Goal: Task Accomplishment & Management: Manage account settings

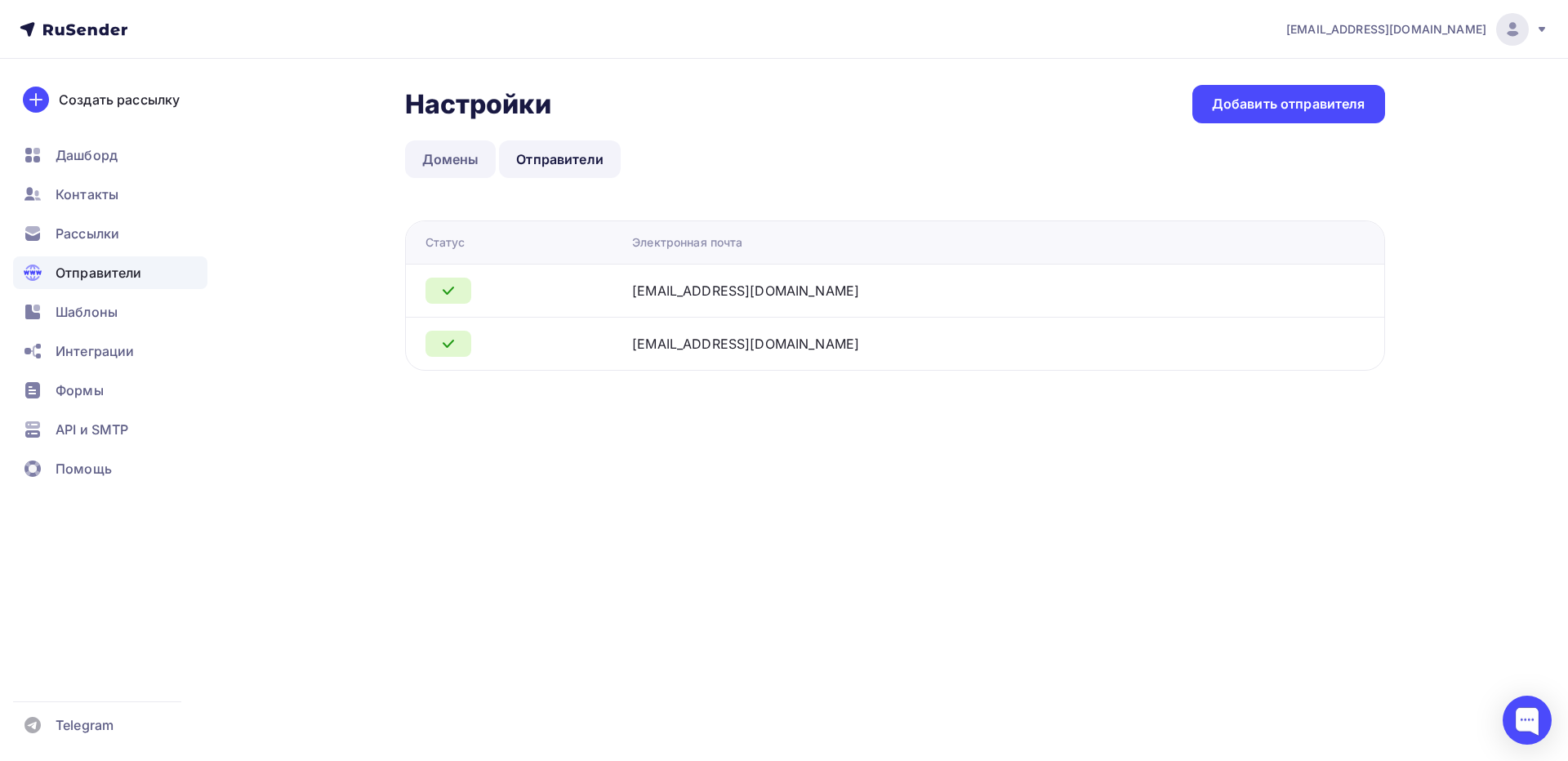
click at [456, 157] on link "Домены" at bounding box center [450, 159] width 91 height 38
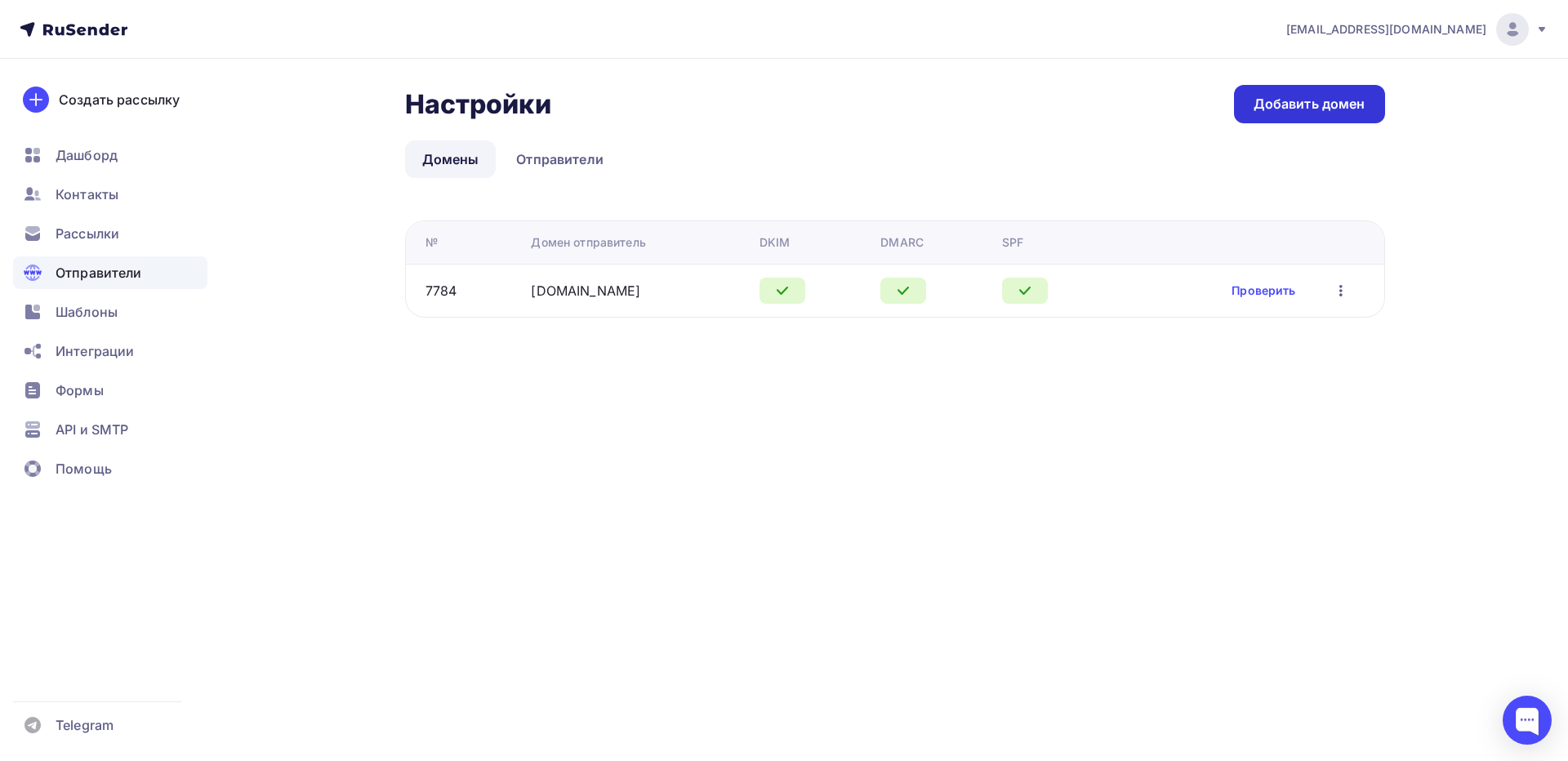
click at [1324, 100] on div "Добавить домен" at bounding box center [1309, 104] width 112 height 18
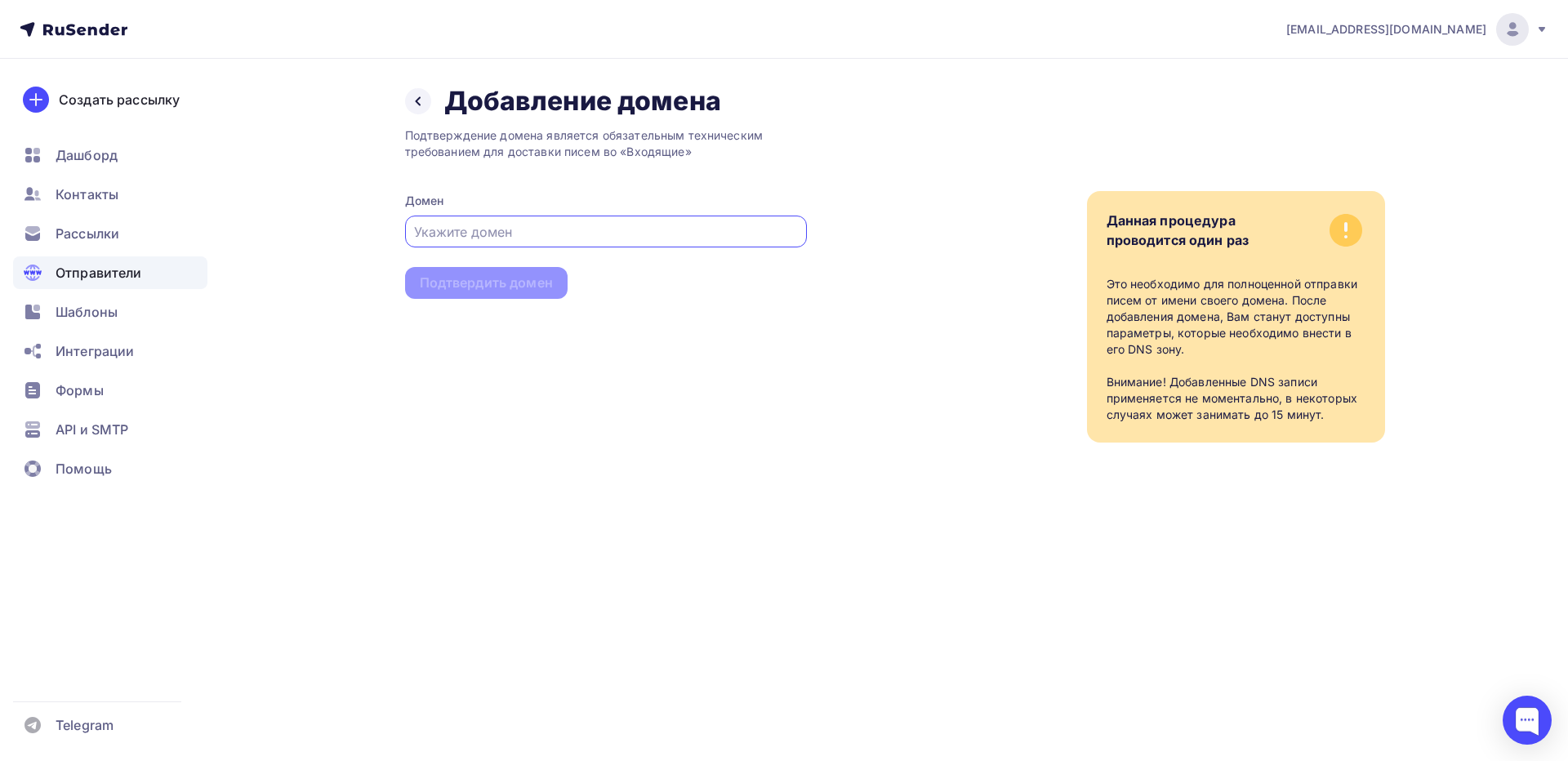
paste input "[DOMAIN_NAME]"
type input "[DOMAIN_NAME]"
click at [475, 279] on div "Подтвердить домен" at bounding box center [486, 283] width 133 height 18
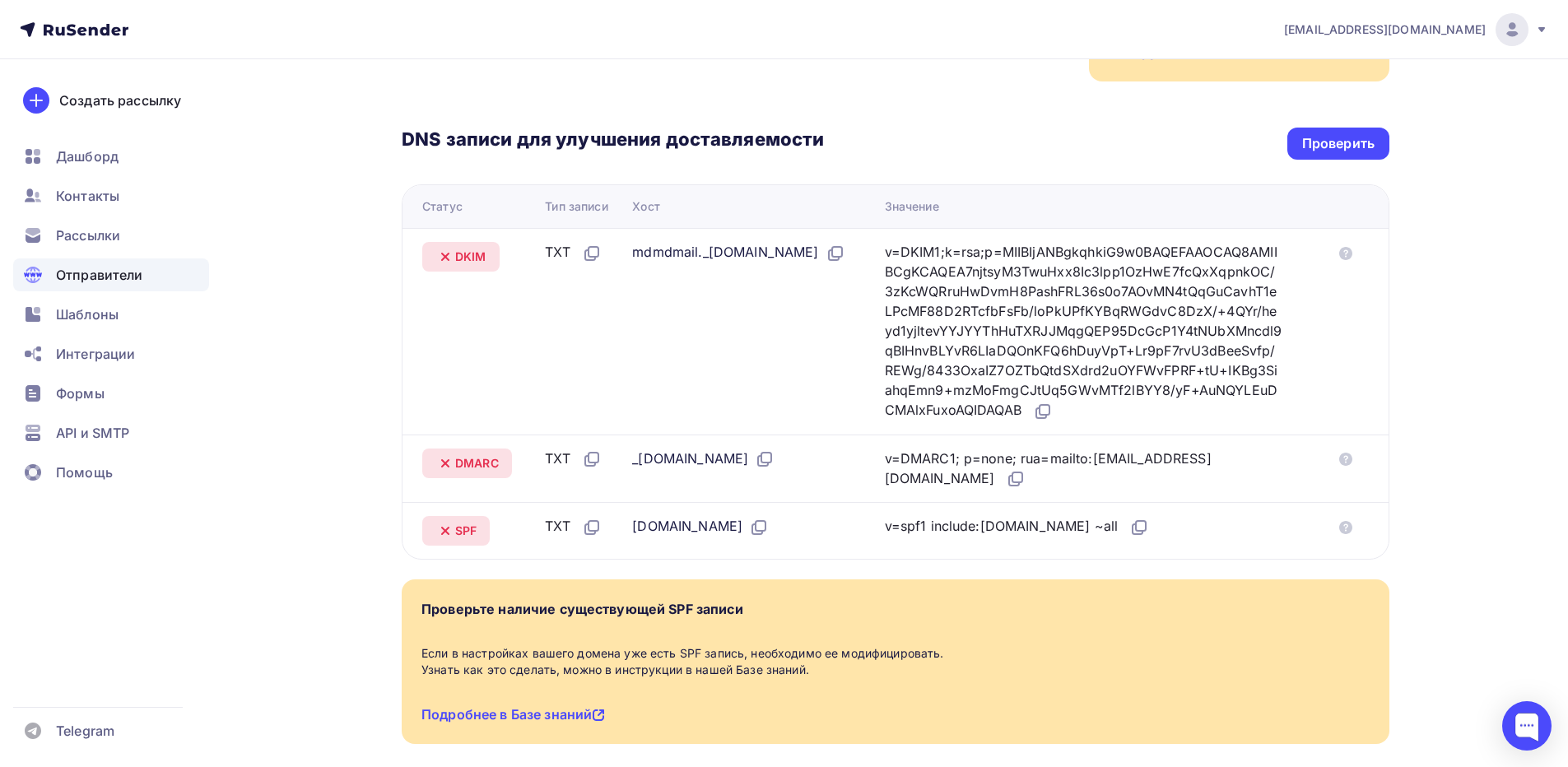
scroll to position [330, 0]
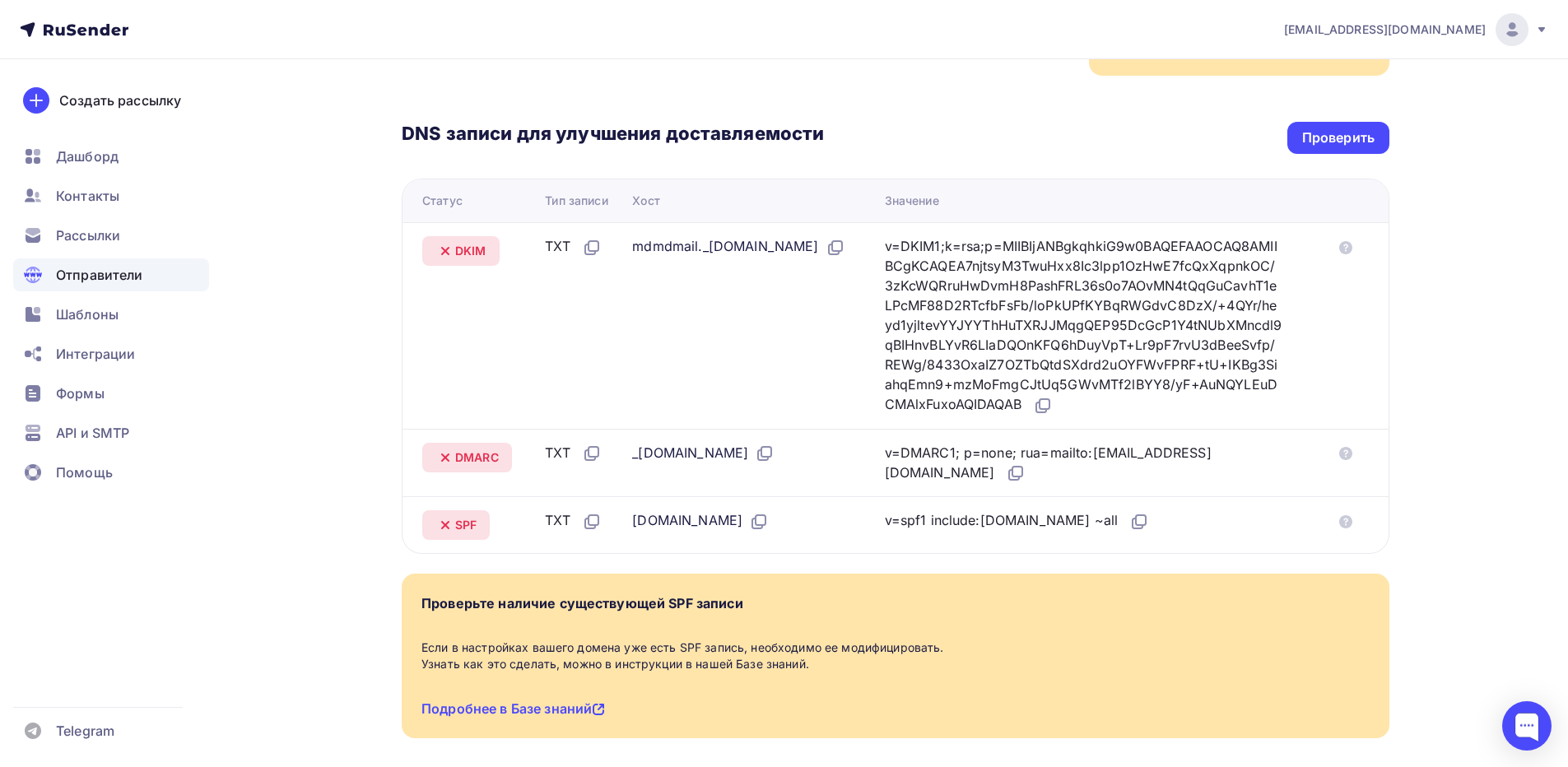
drag, startPoint x: 539, startPoint y: 224, endPoint x: 1141, endPoint y: 497, distance: 661.0
click at [1141, 497] on tbody "DKIM TXT mdmdmail._[DOMAIN_NAME] v=DKIM1;k=rsa;p=MIIBIjANBgkqhkiG9w0BAQEFAAOCAQ…" at bounding box center [895, 387] width 986 height 330
click at [599, 275] on td "TXT" at bounding box center [582, 326] width 88 height 207
click at [845, 237] on icon at bounding box center [835, 247] width 20 height 20
click at [588, 237] on icon at bounding box center [591, 247] width 20 height 20
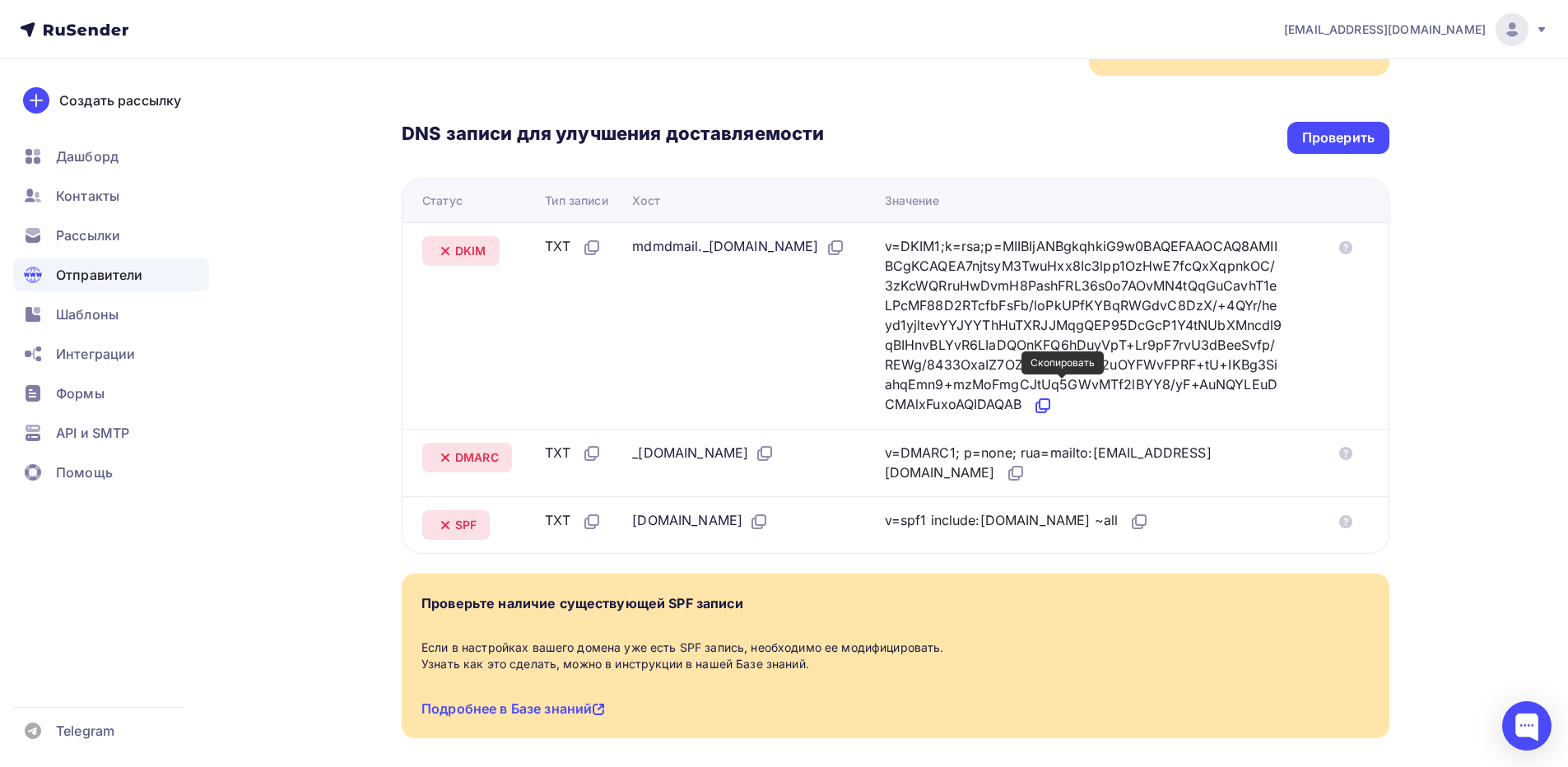
click at [1053, 396] on icon at bounding box center [1042, 405] width 20 height 20
click at [758, 451] on icon at bounding box center [763, 455] width 10 height 10
click at [1006, 464] on icon at bounding box center [1015, 473] width 20 height 20
click at [749, 512] on icon at bounding box center [758, 521] width 20 height 20
click at [1136, 515] on icon at bounding box center [1141, 519] width 10 height 10
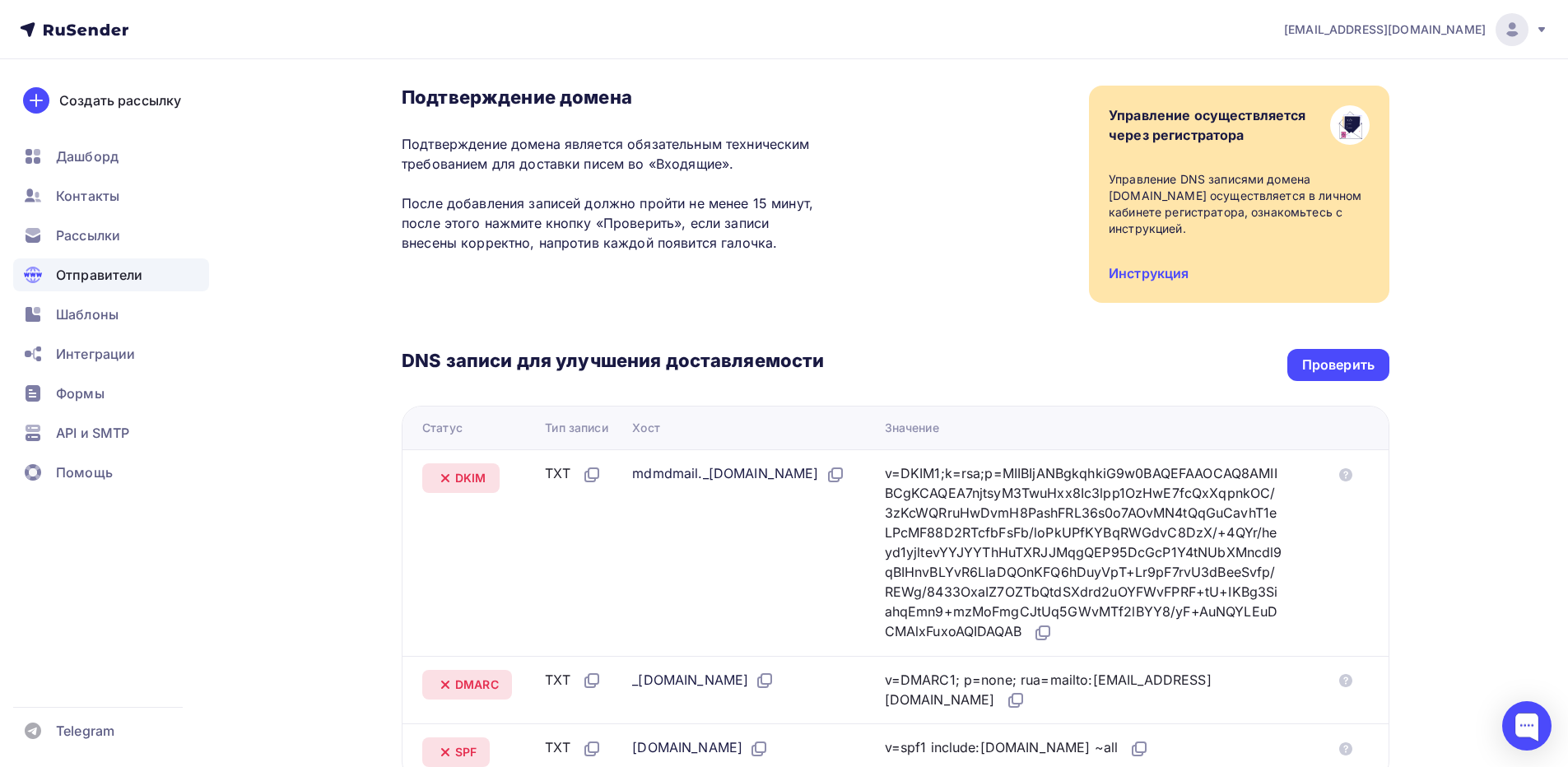
scroll to position [61, 0]
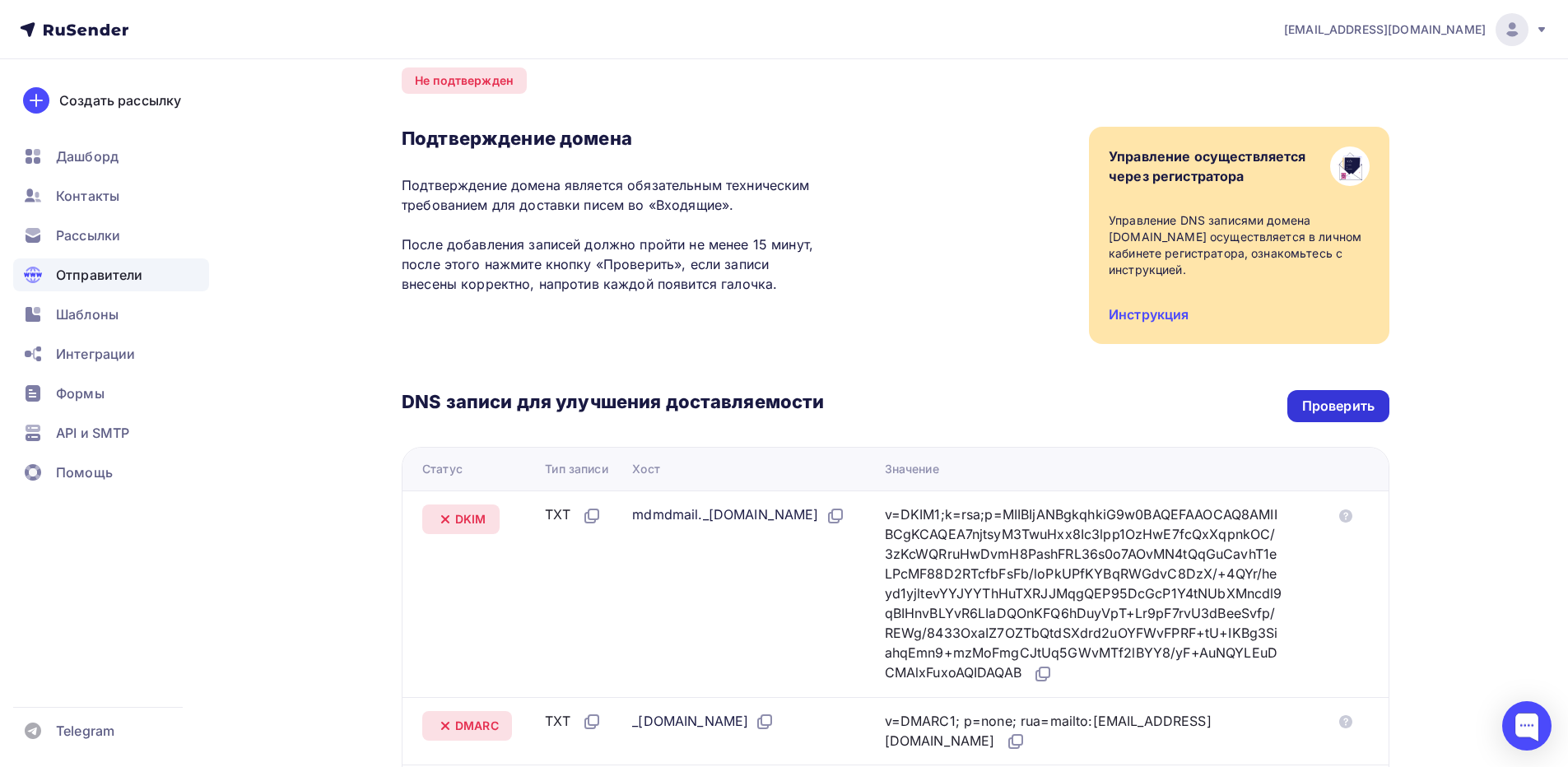
click at [1320, 397] on div "Проверить" at bounding box center [1338, 406] width 73 height 19
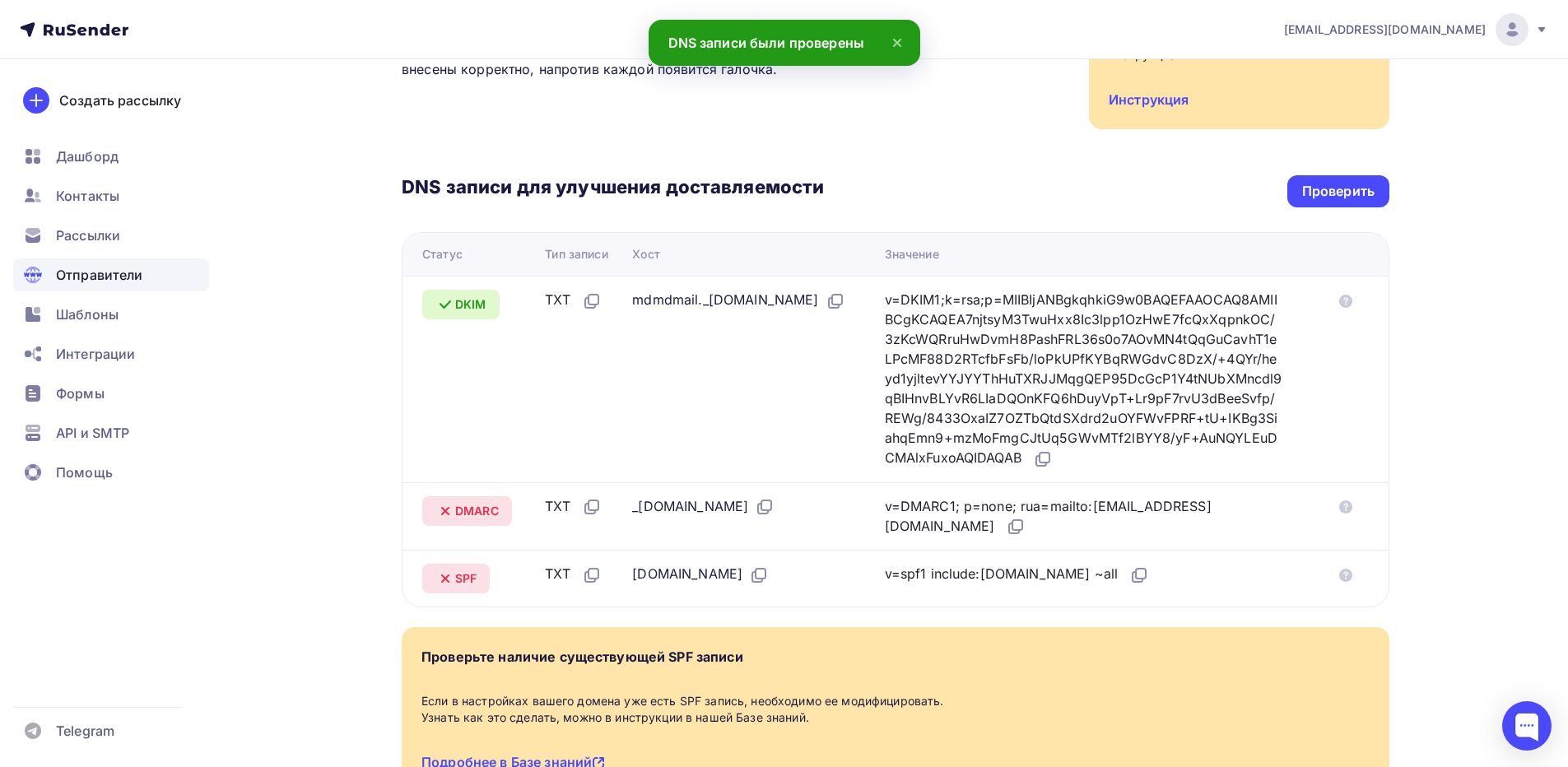
scroll to position [308, 0]
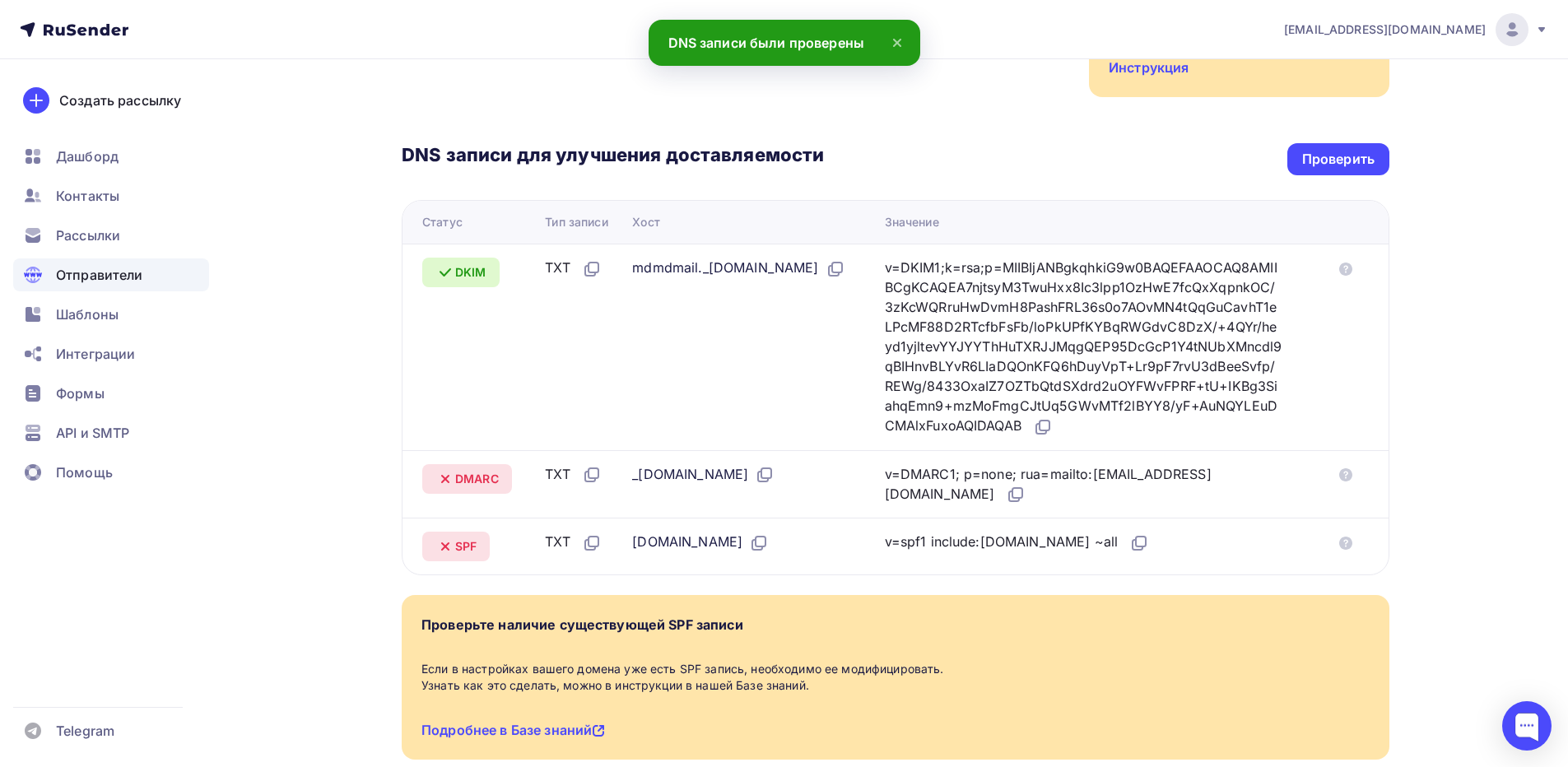
click at [894, 41] on icon at bounding box center [897, 42] width 20 height 20
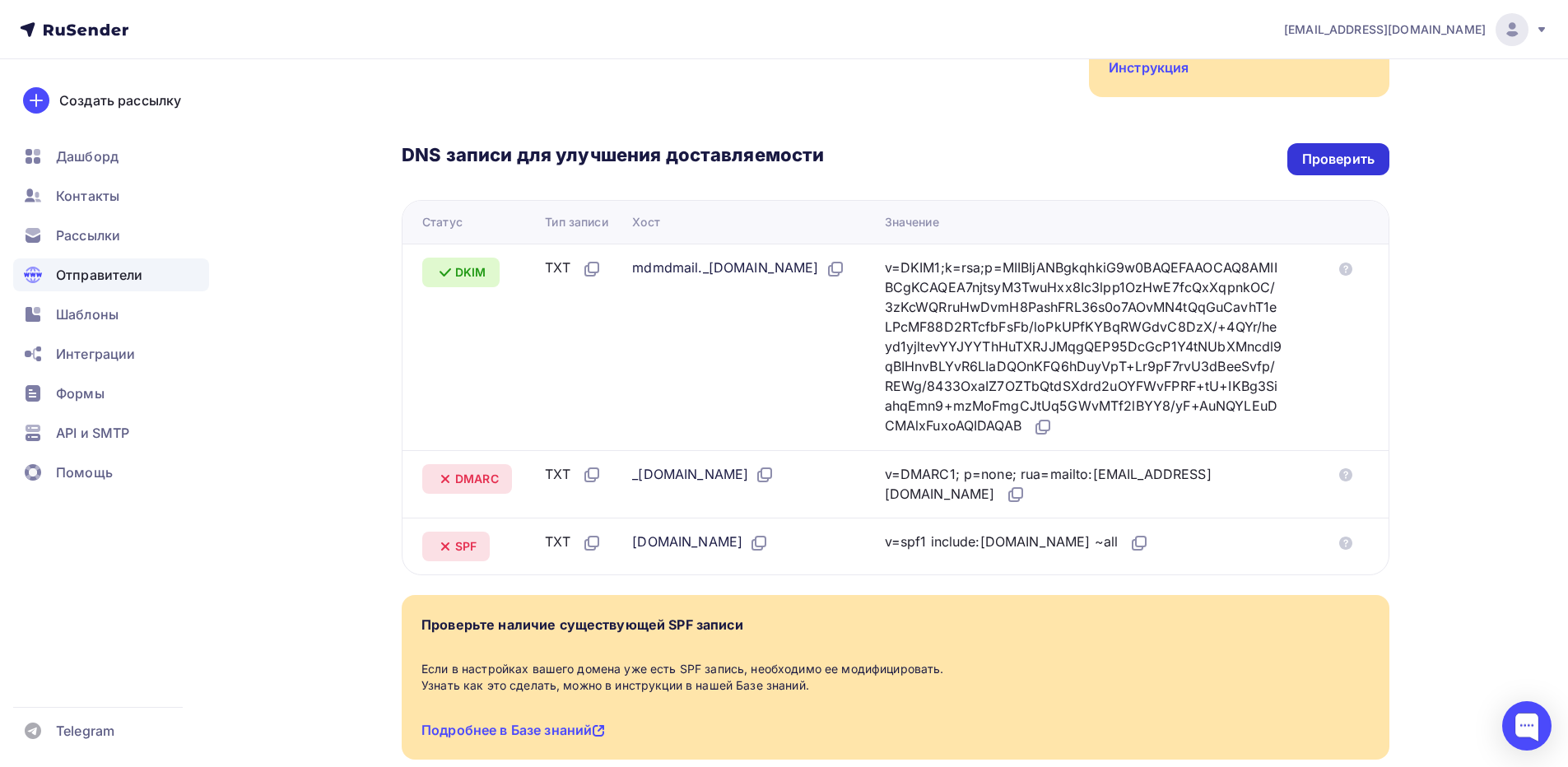
click at [1316, 150] on div "Проверить" at bounding box center [1338, 159] width 73 height 19
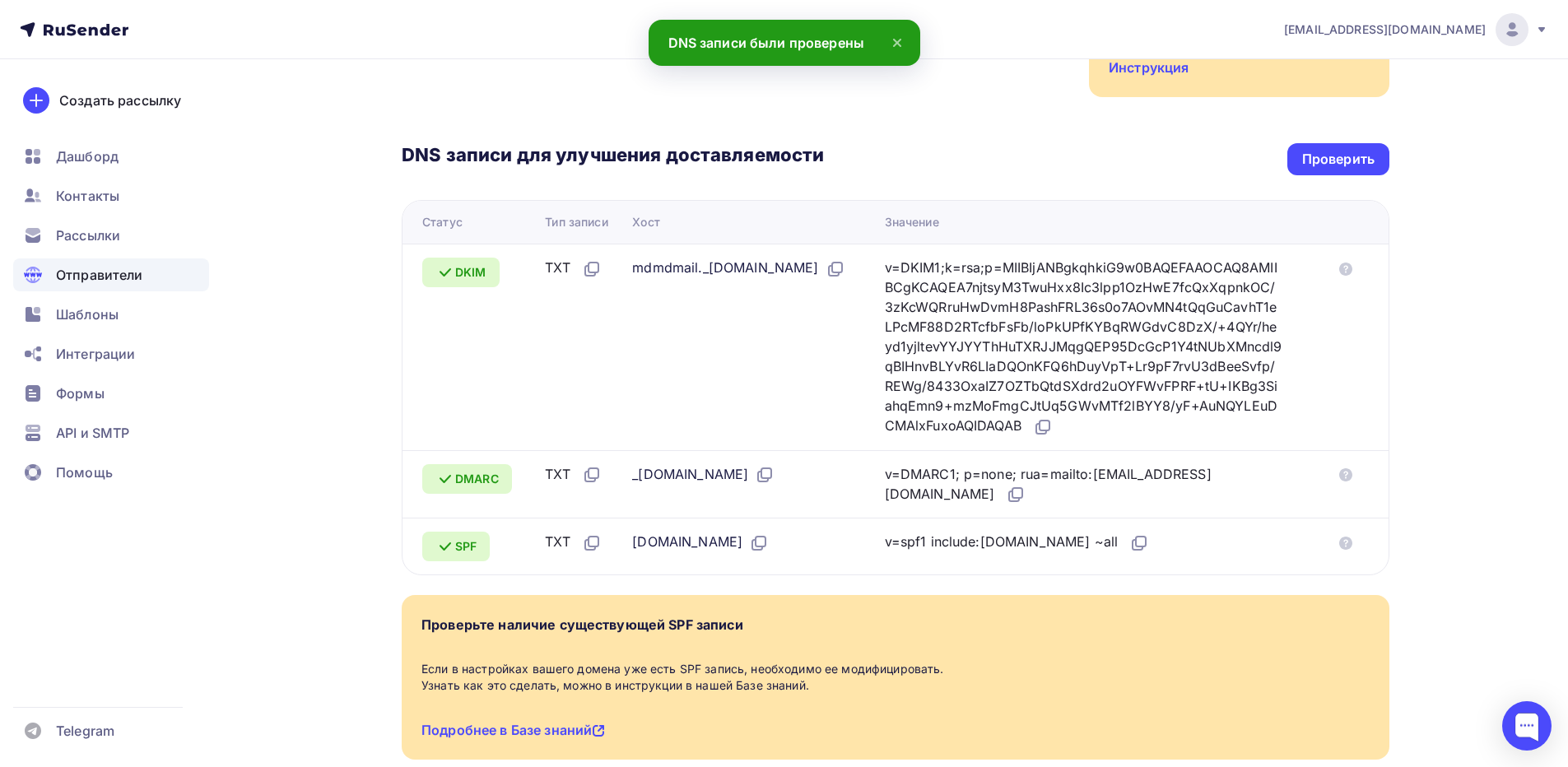
click at [899, 43] on icon at bounding box center [897, 42] width 20 height 20
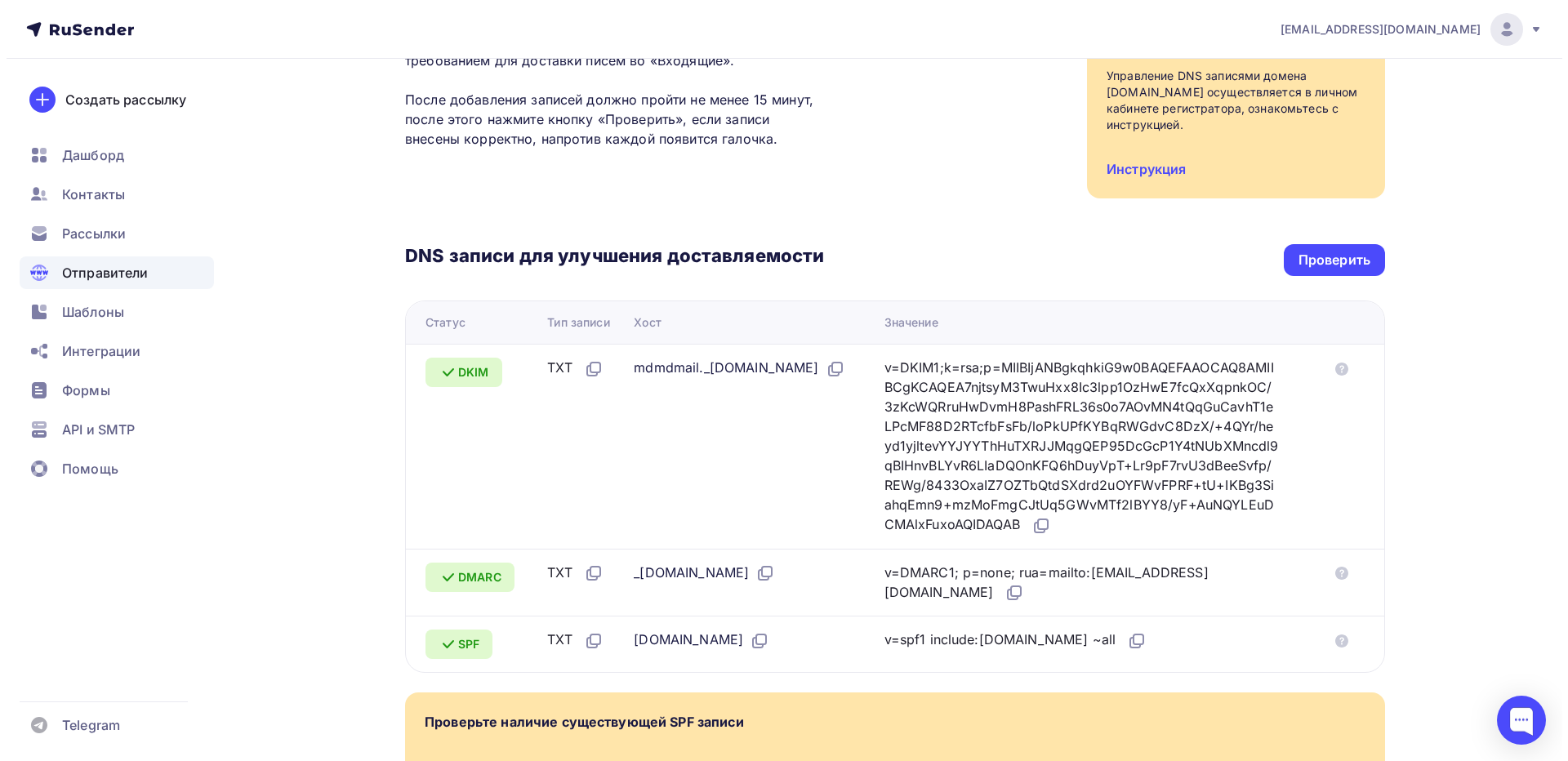
scroll to position [0, 0]
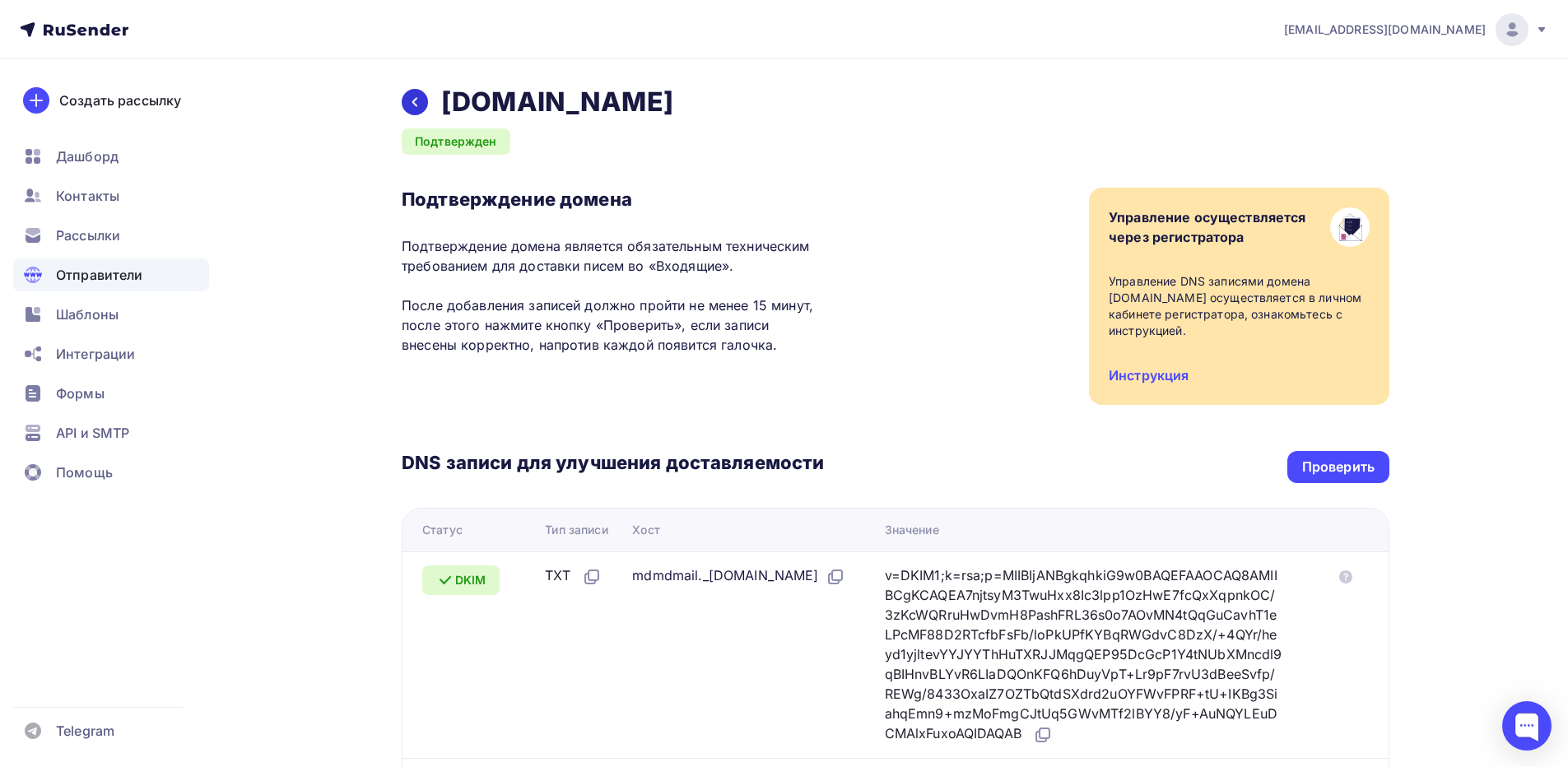
click at [403, 100] on div at bounding box center [414, 101] width 26 height 26
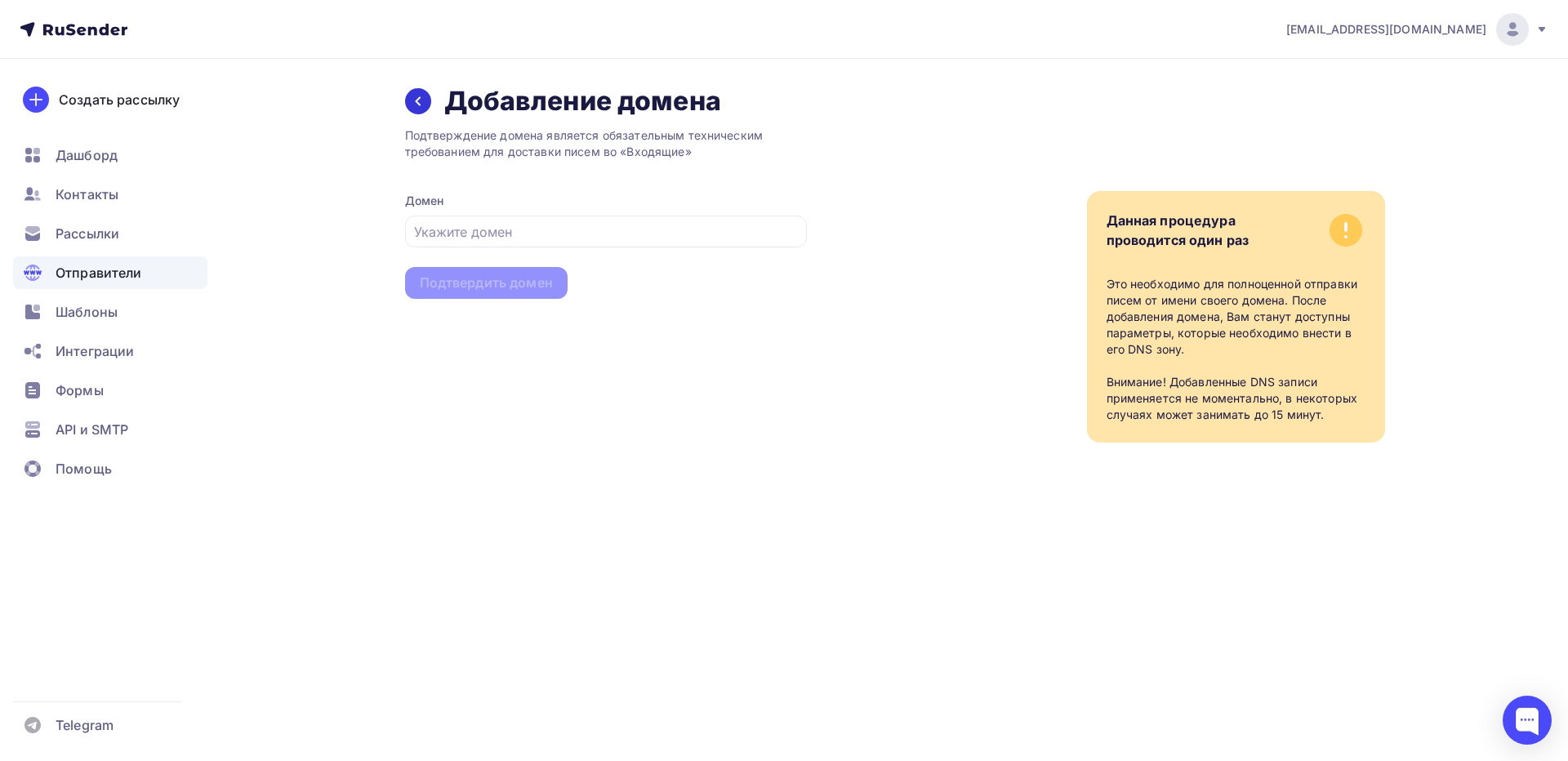
click at [418, 101] on icon at bounding box center [418, 102] width 6 height 9
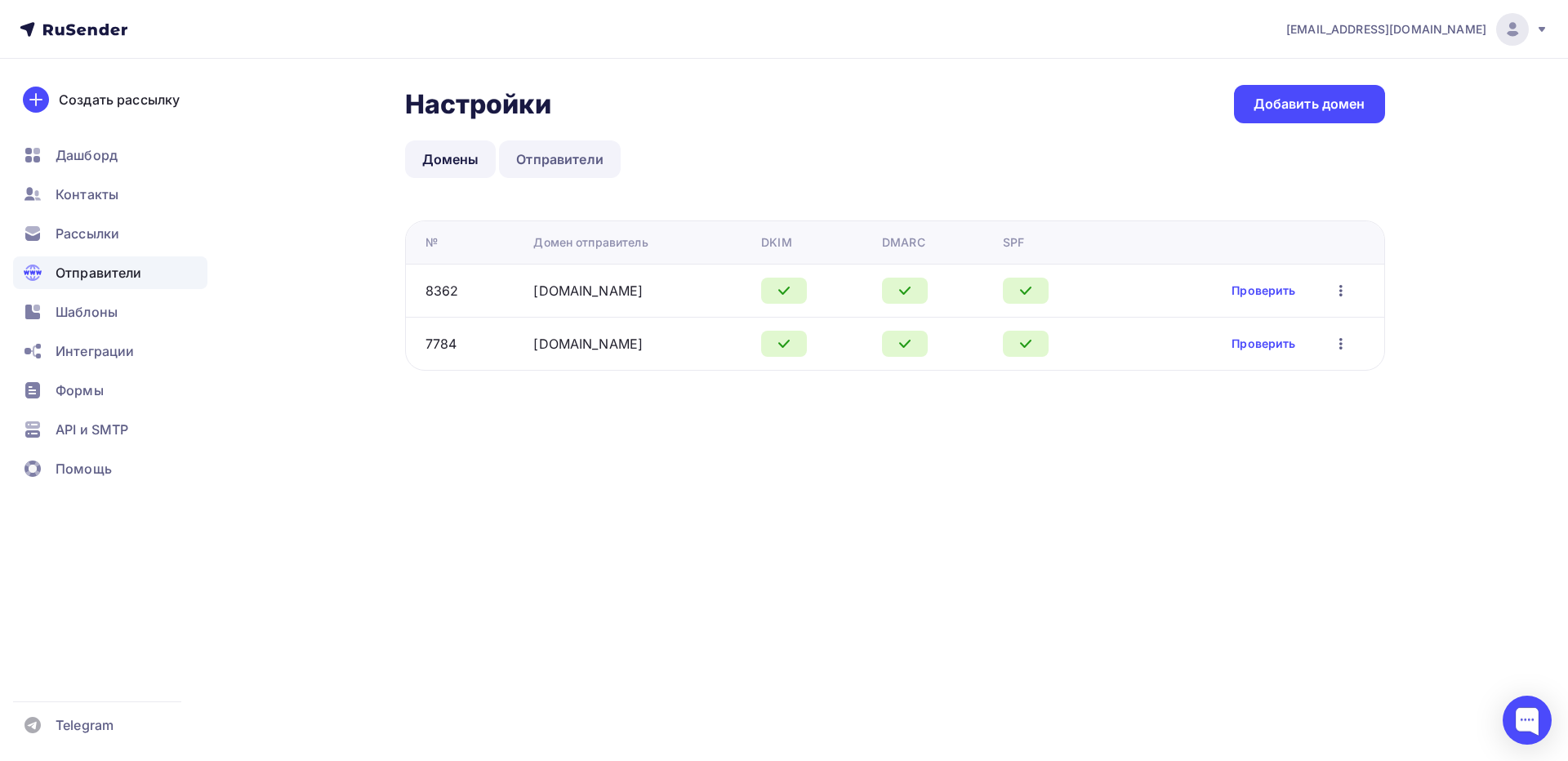
click at [542, 164] on link "Отправители" at bounding box center [560, 159] width 122 height 38
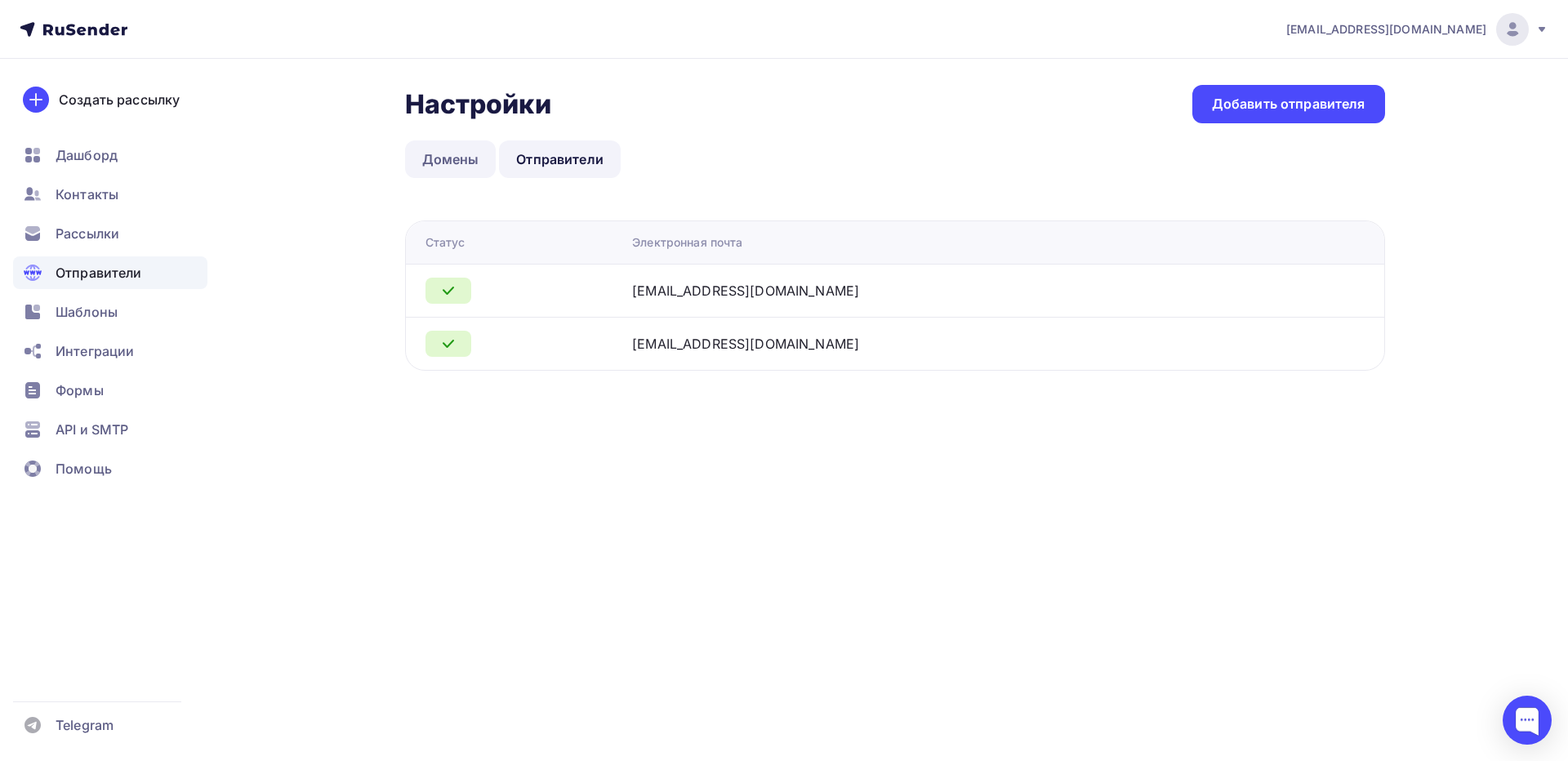
click at [451, 159] on link "Домены" at bounding box center [450, 159] width 91 height 38
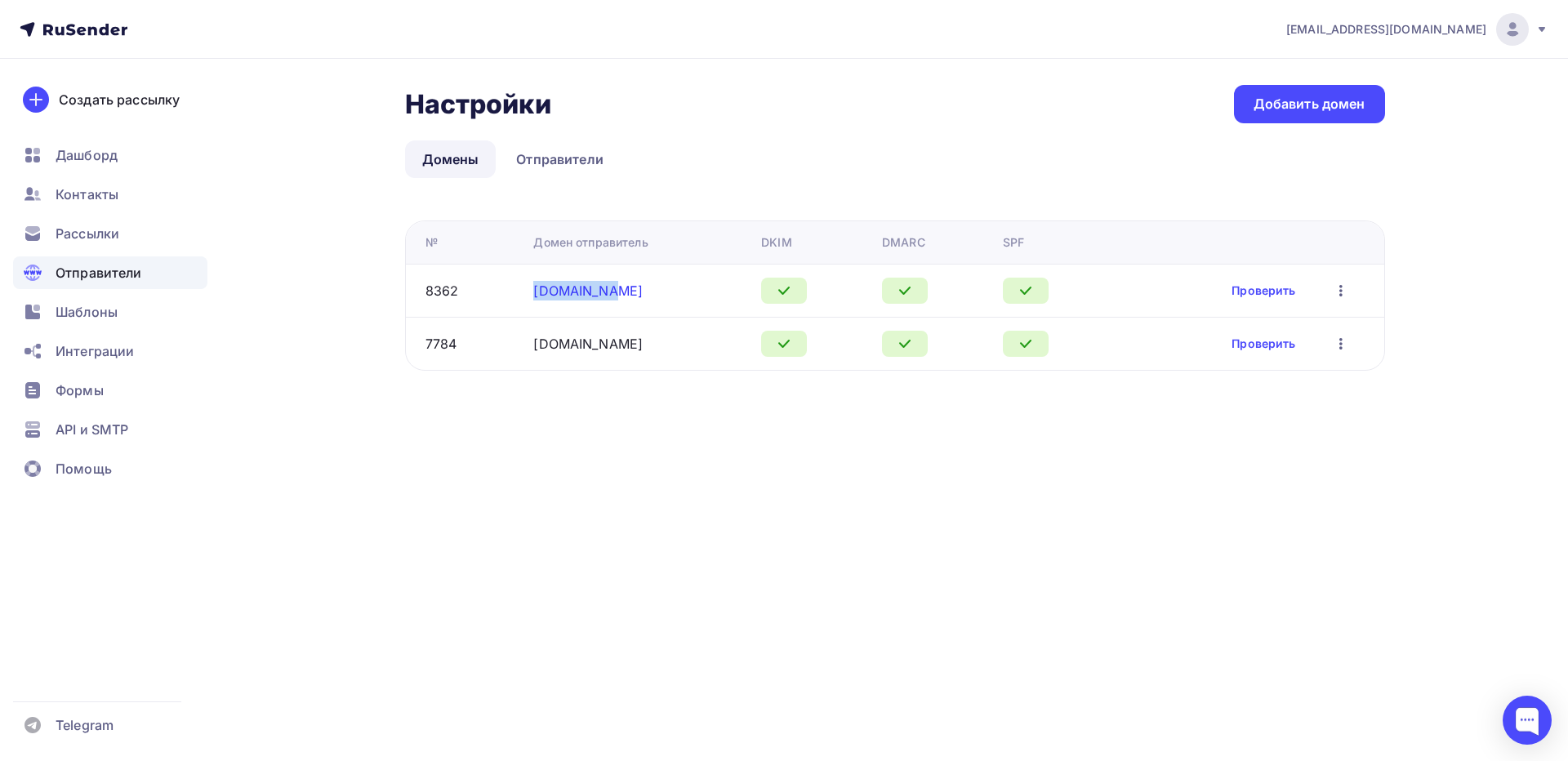
drag, startPoint x: 592, startPoint y: 290, endPoint x: 537, endPoint y: 289, distance: 55.0
click at [537, 289] on div "[DOMAIN_NAME]" at bounding box center [640, 290] width 214 height 19
copy link "[DOMAIN_NAME]"
click at [574, 165] on link "Отправители" at bounding box center [560, 159] width 122 height 38
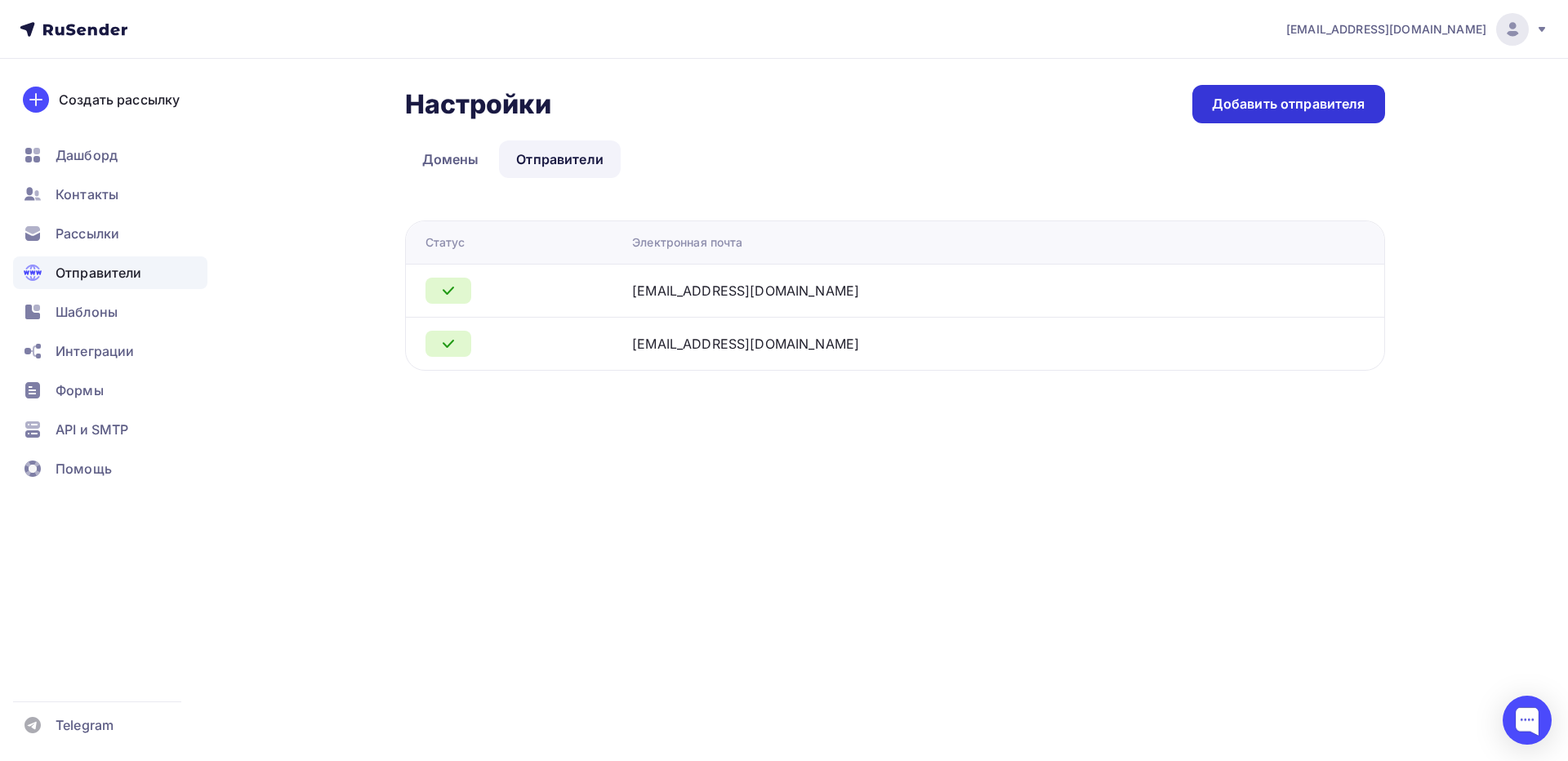
click at [1251, 109] on div "Добавить отправителя" at bounding box center [1289, 104] width 153 height 18
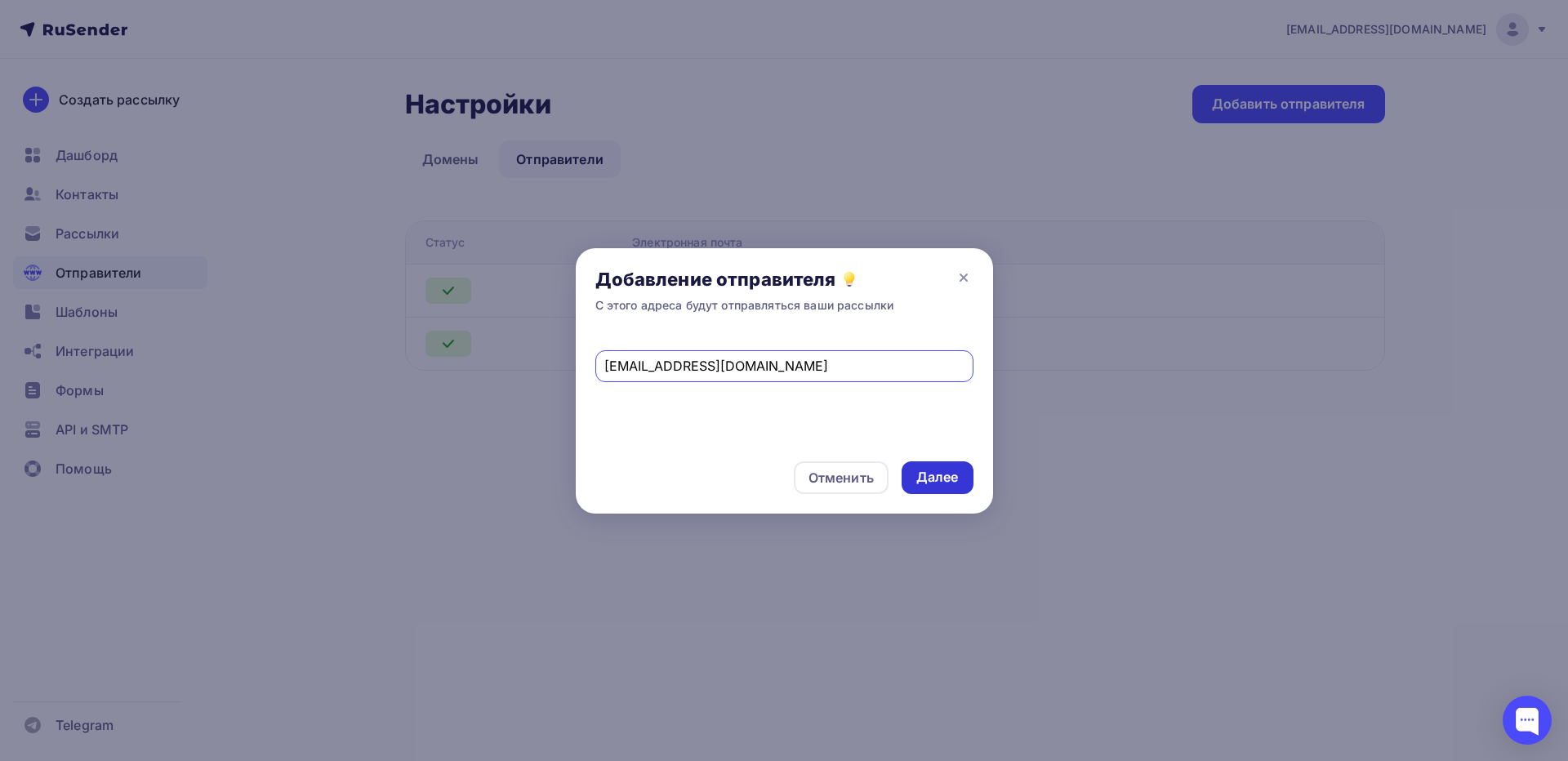
type input "[EMAIL_ADDRESS][DOMAIN_NAME]"
click at [940, 478] on div "Далее" at bounding box center [938, 477] width 43 height 18
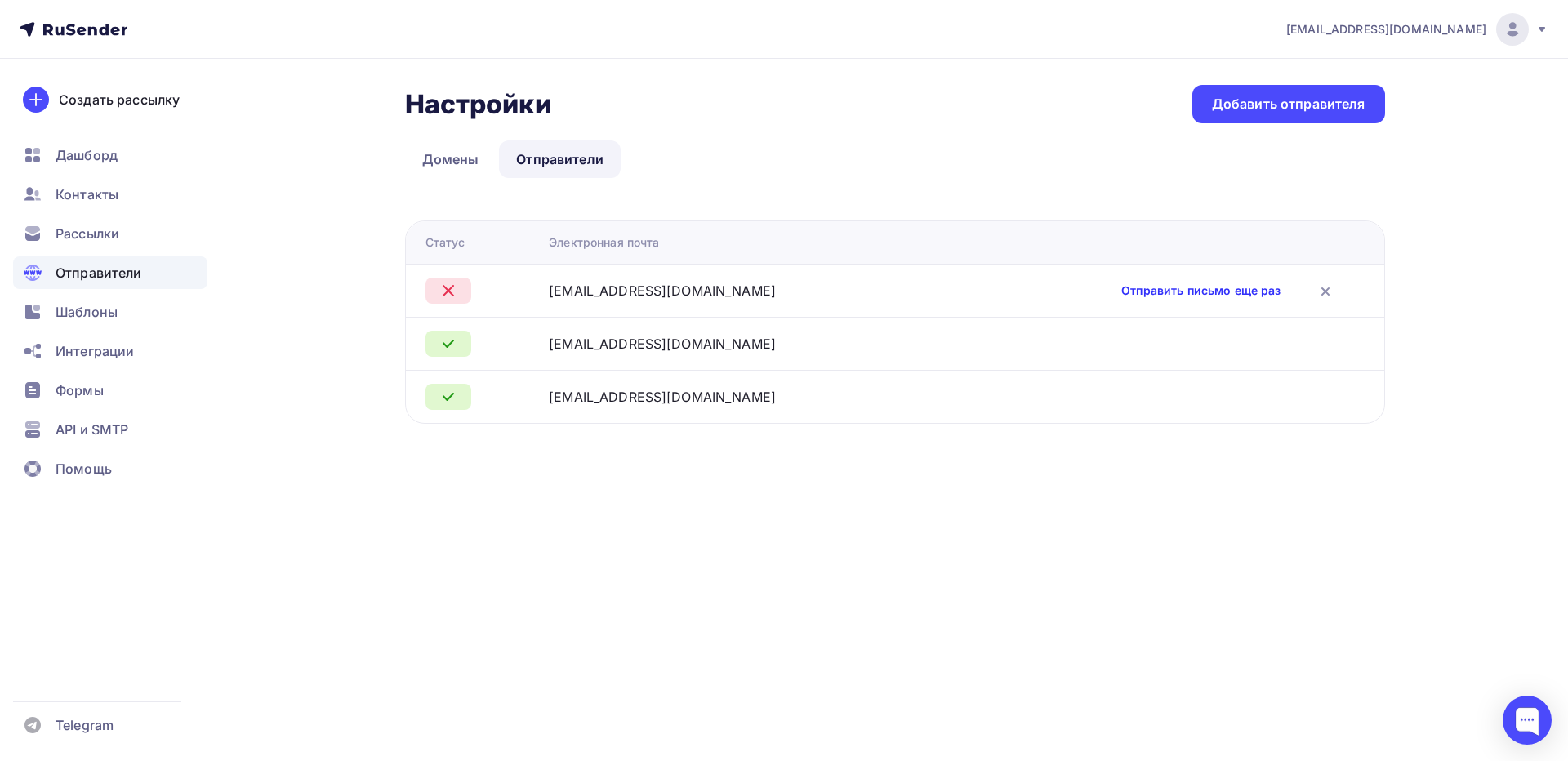
click at [1122, 294] on link "Отправить письмо еще раз" at bounding box center [1201, 291] width 159 height 17
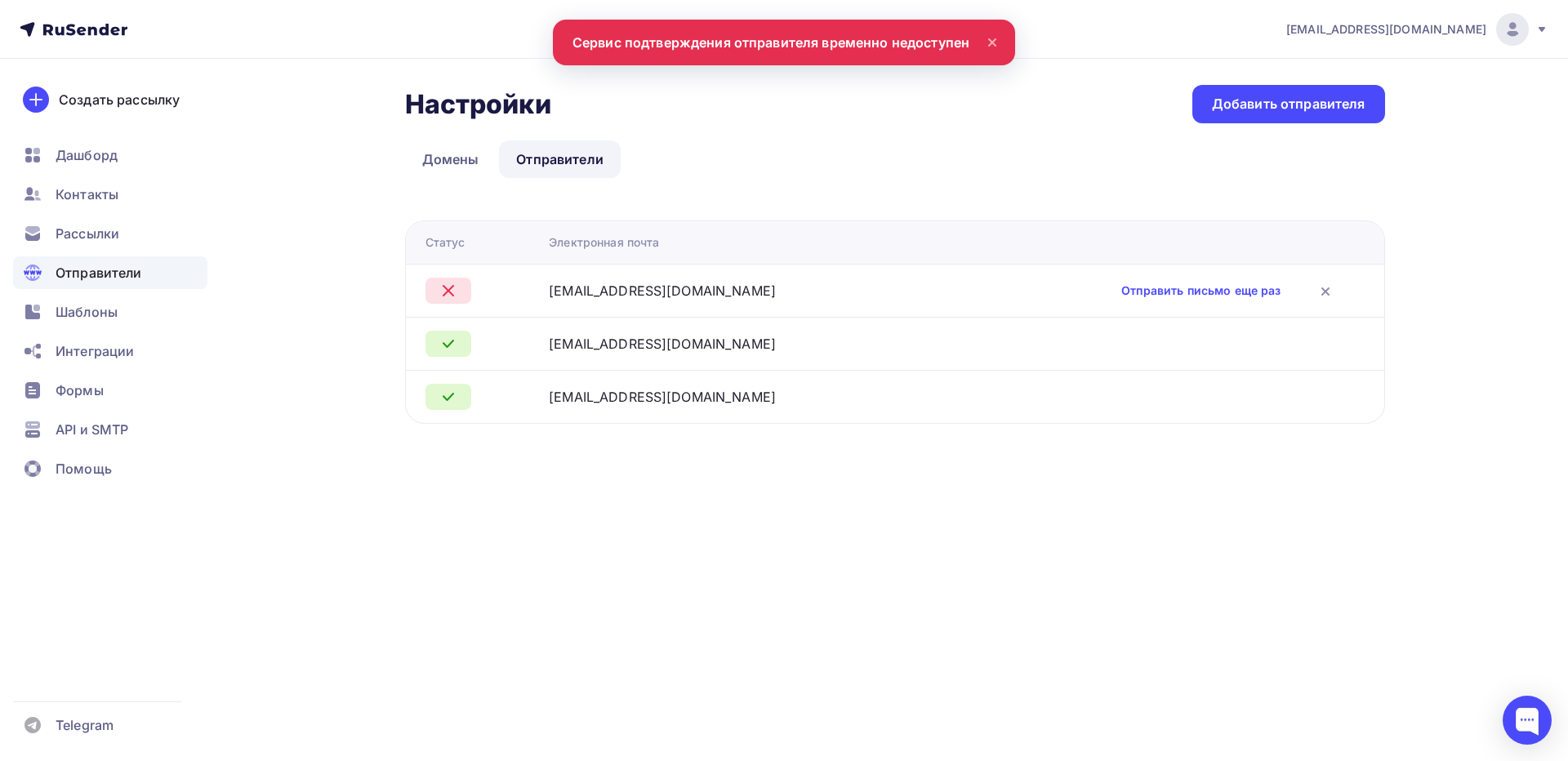
click at [994, 42] on icon at bounding box center [991, 42] width 6 height 6
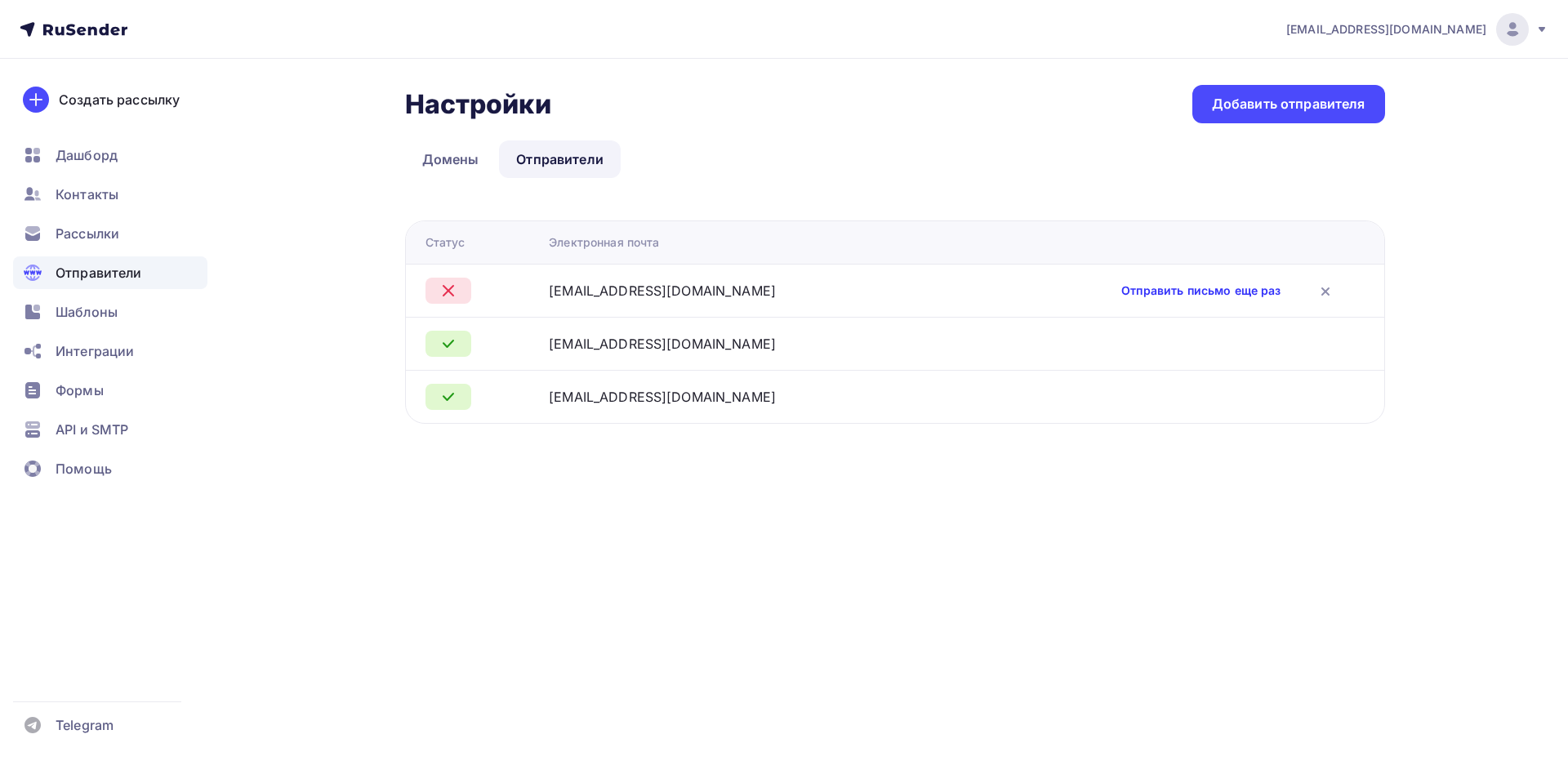
click at [1122, 289] on link "Отправить письмо еще раз" at bounding box center [1201, 291] width 159 height 17
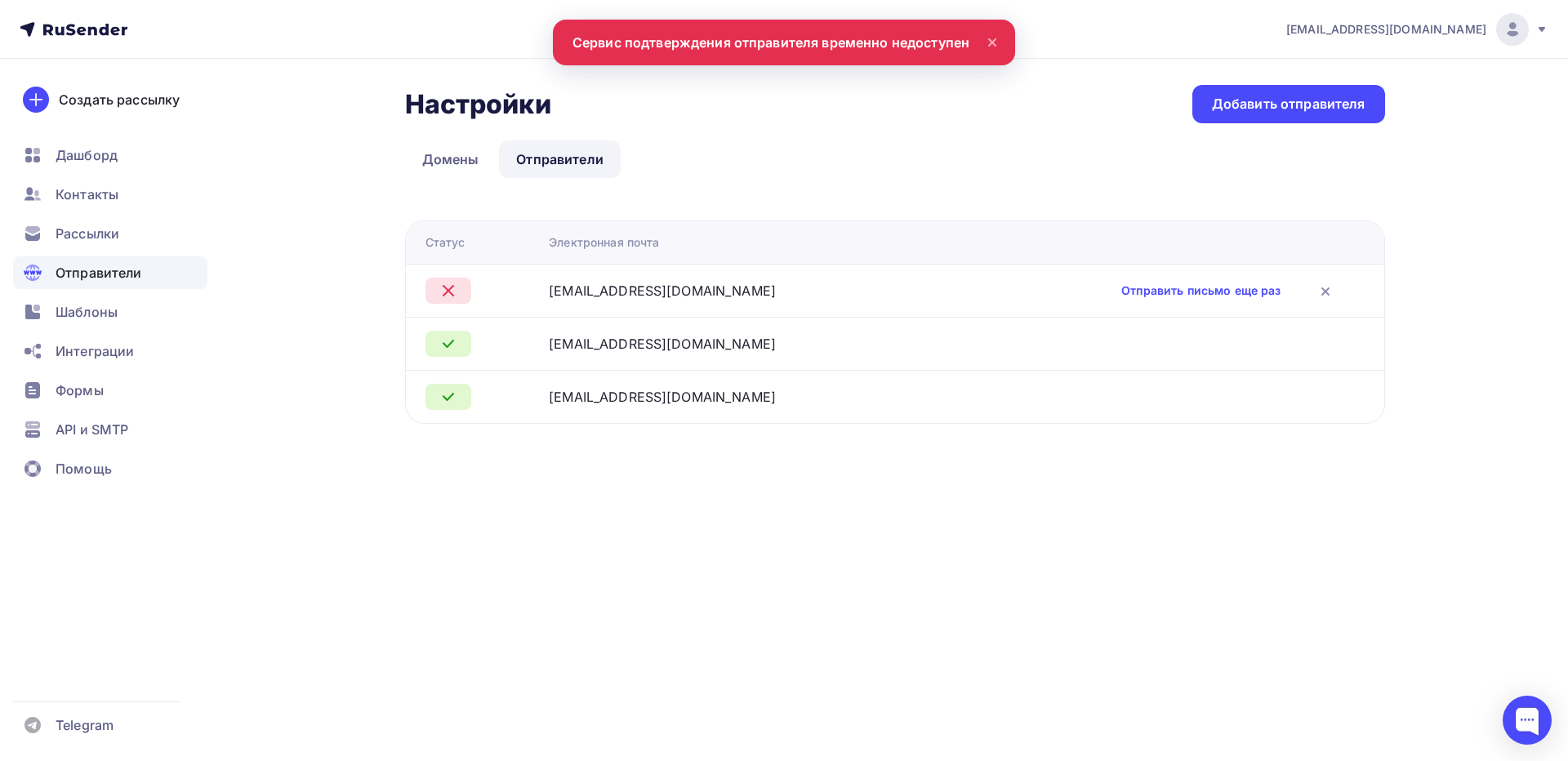
click at [991, 46] on icon at bounding box center [991, 42] width 19 height 19
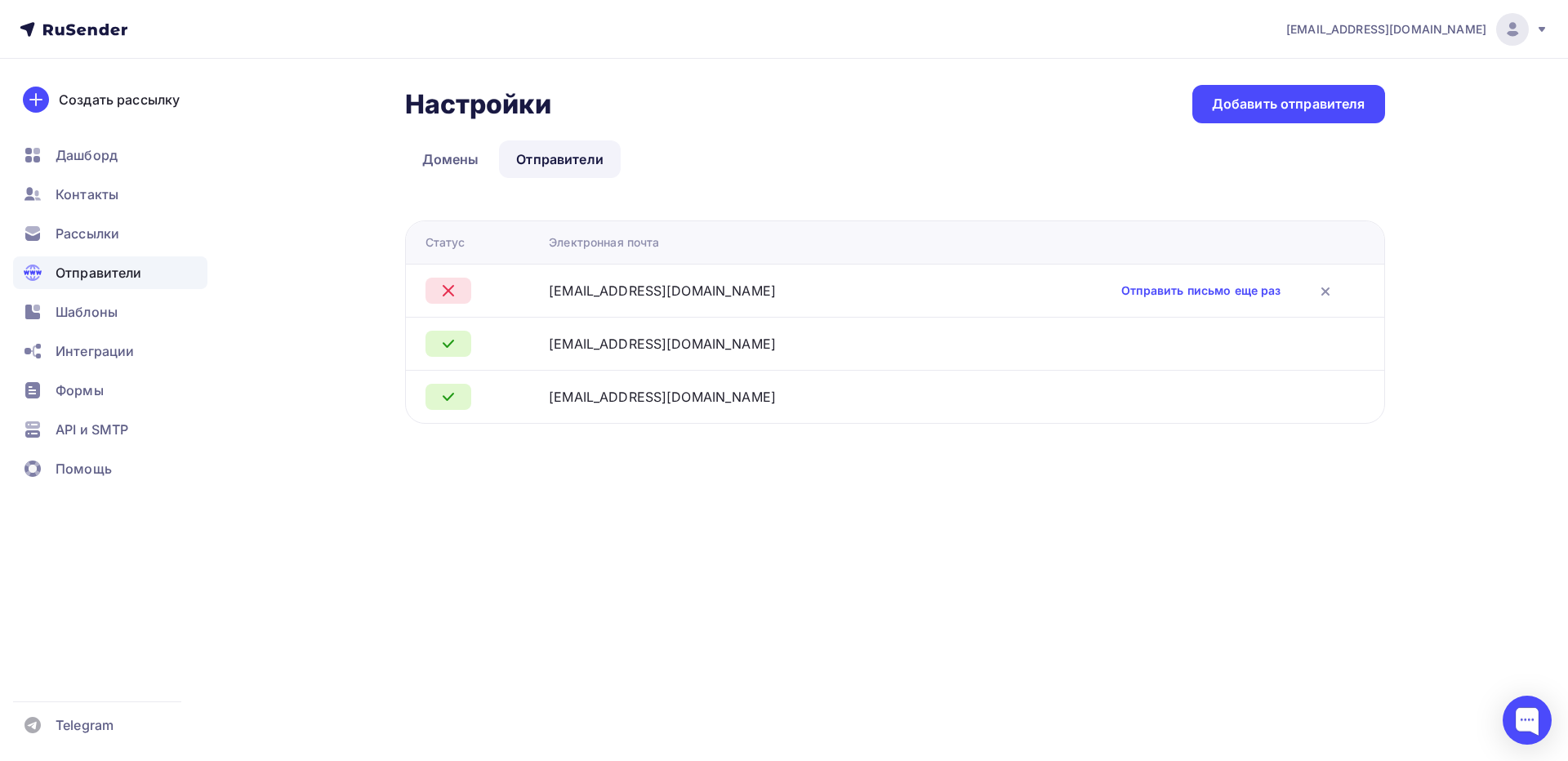
click at [1130, 116] on div "Настройки Настройки Добавить отправителя" at bounding box center [894, 104] width 980 height 39
click at [1122, 284] on link "Отправить письмо еще раз" at bounding box center [1201, 291] width 159 height 17
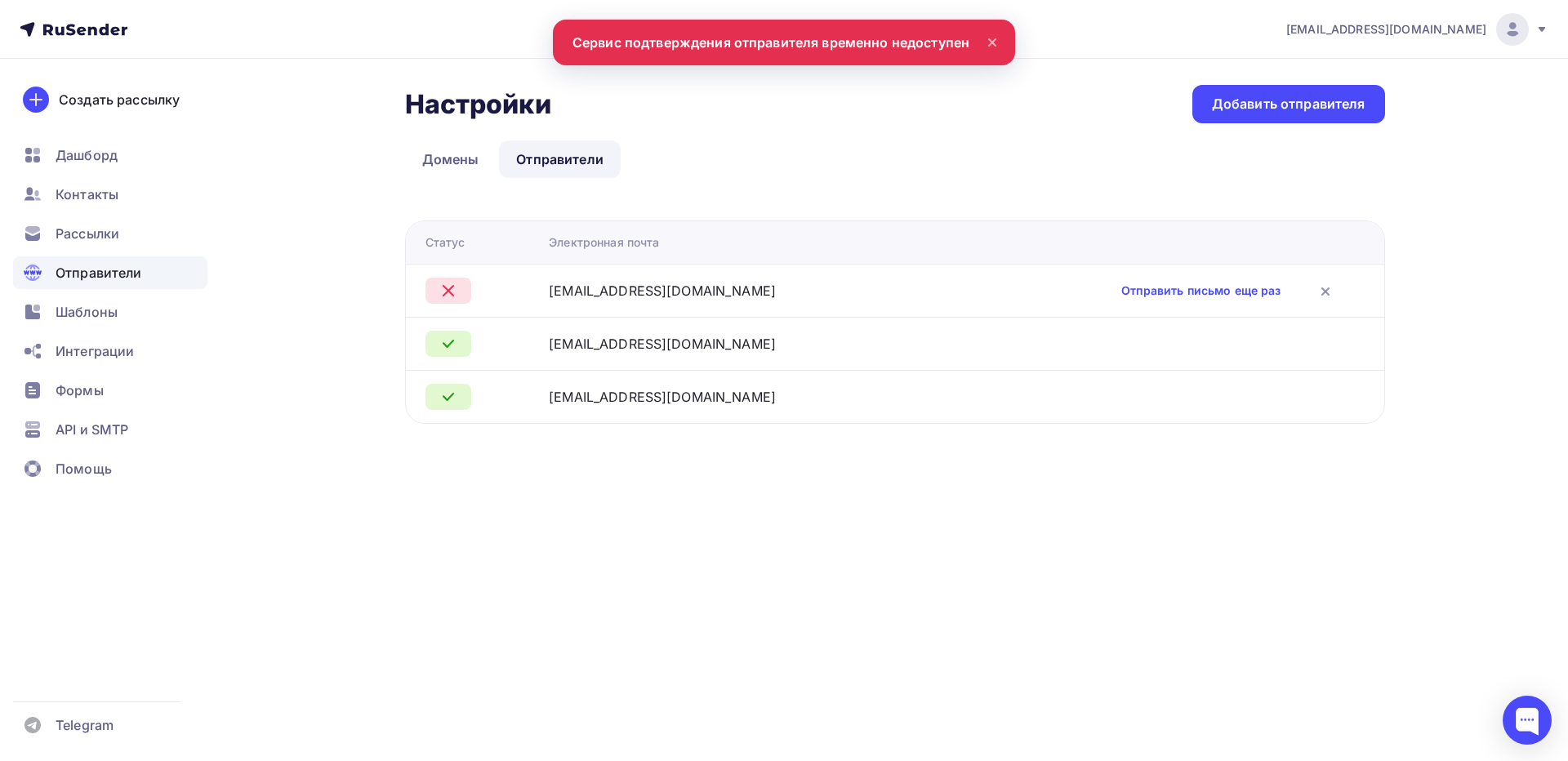
click at [989, 43] on icon at bounding box center [991, 42] width 19 height 19
